Goal: Task Accomplishment & Management: Manage account settings

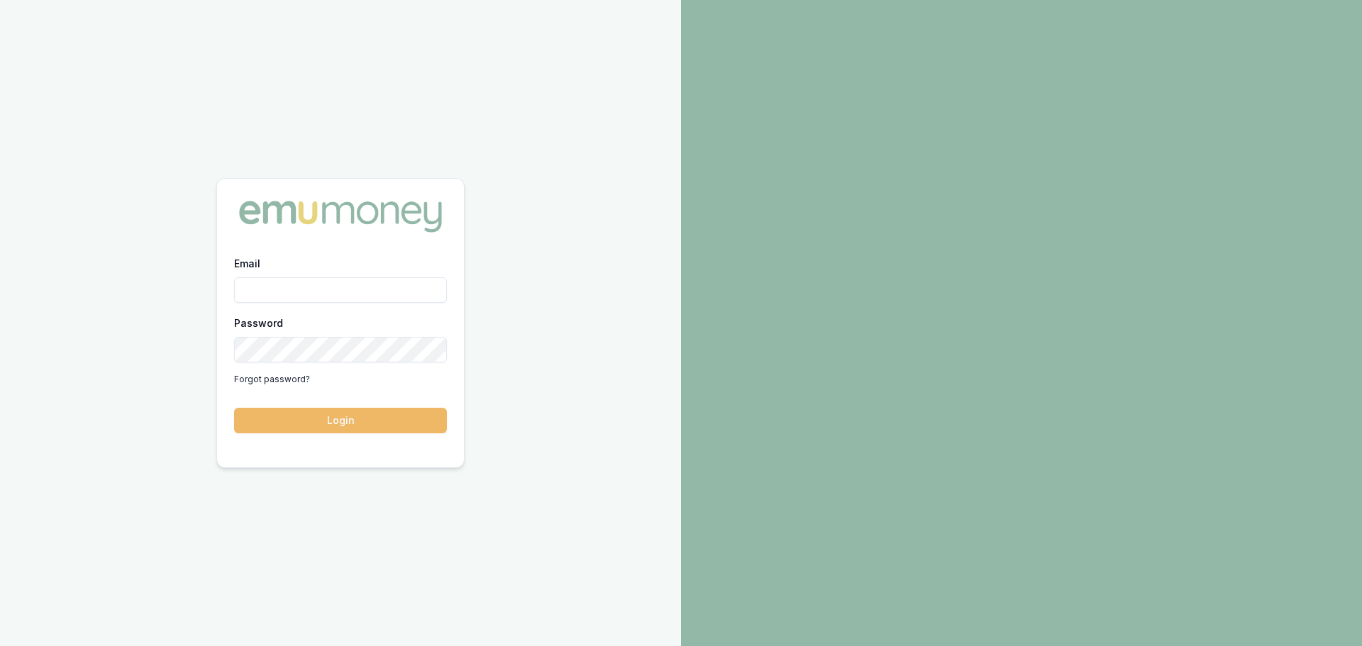
type input "jack.armstrong@emumoney.com.au"
click at [336, 433] on button "Login" at bounding box center [340, 421] width 213 height 26
